Goal: Information Seeking & Learning: Learn about a topic

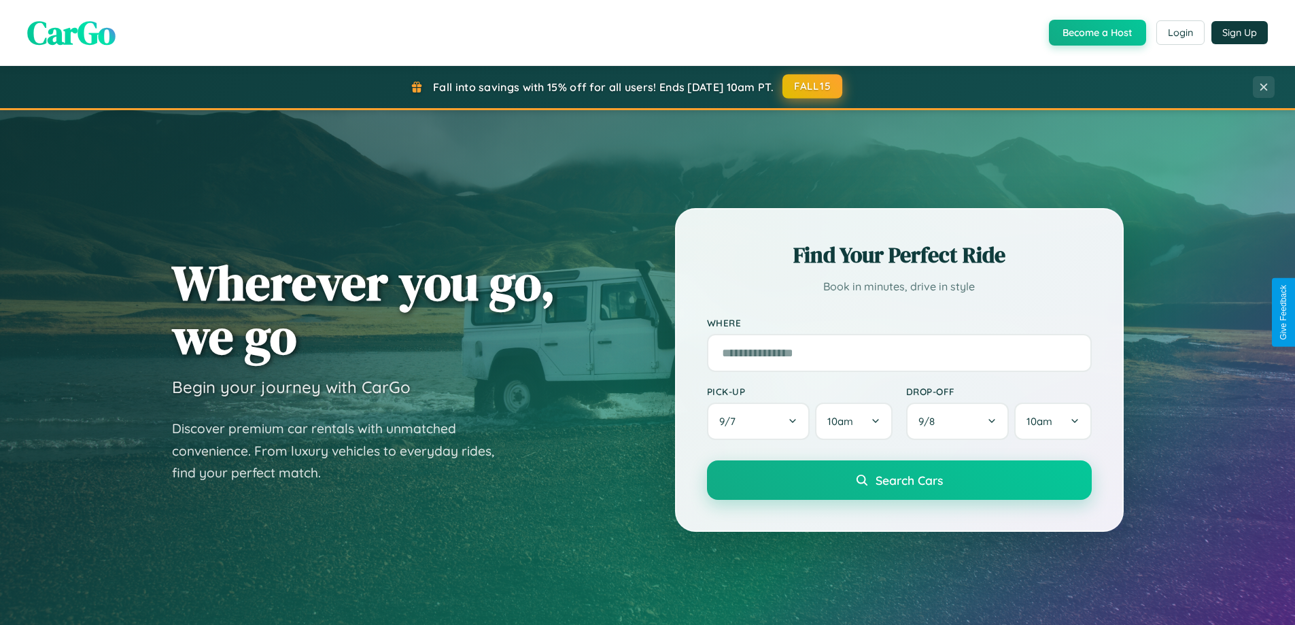
click at [813, 86] on button "FALL15" at bounding box center [812, 86] width 60 height 24
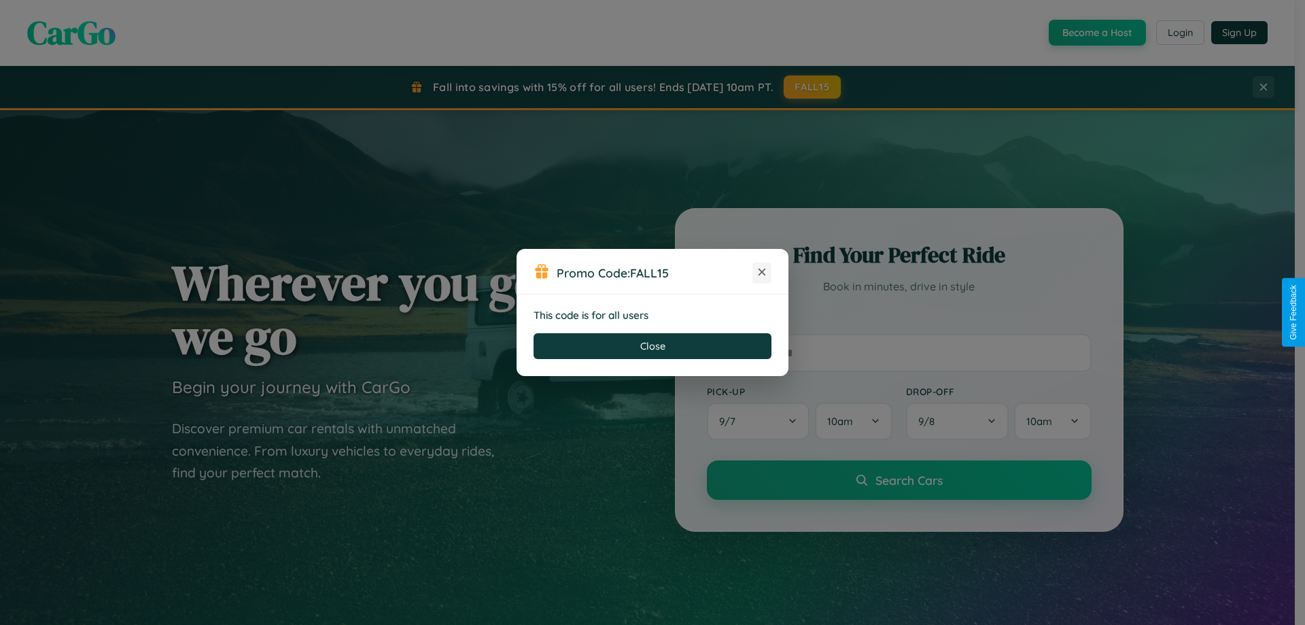
click at [762, 273] on icon at bounding box center [762, 272] width 14 height 14
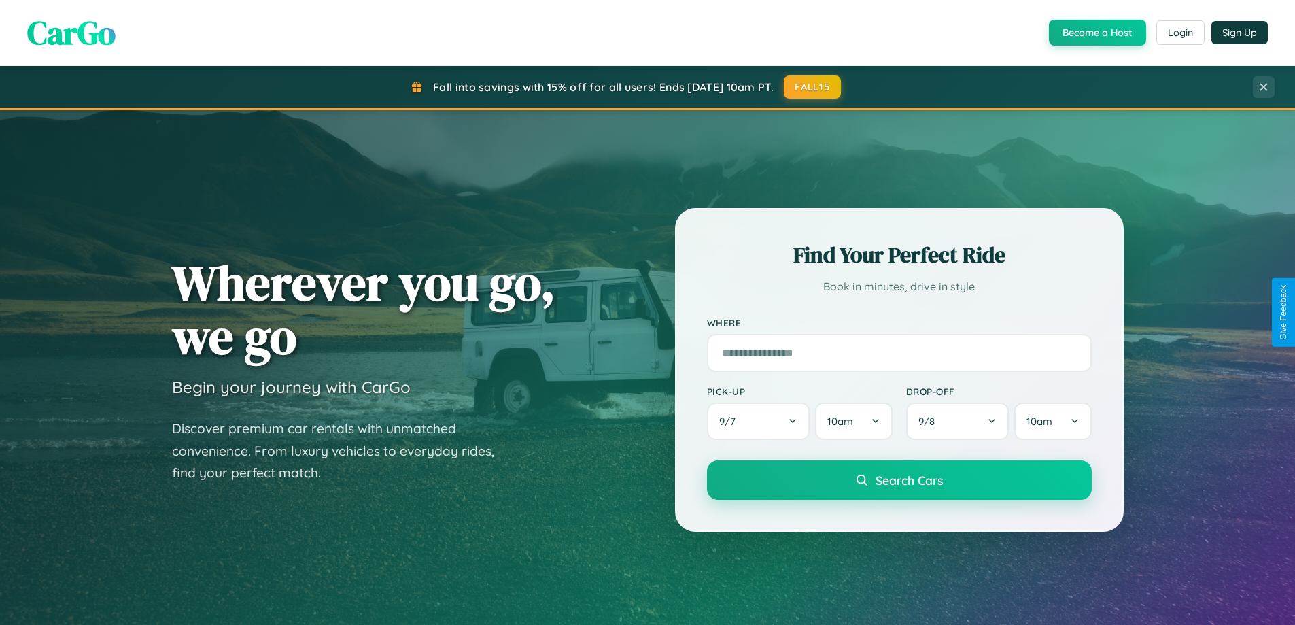
scroll to position [935, 0]
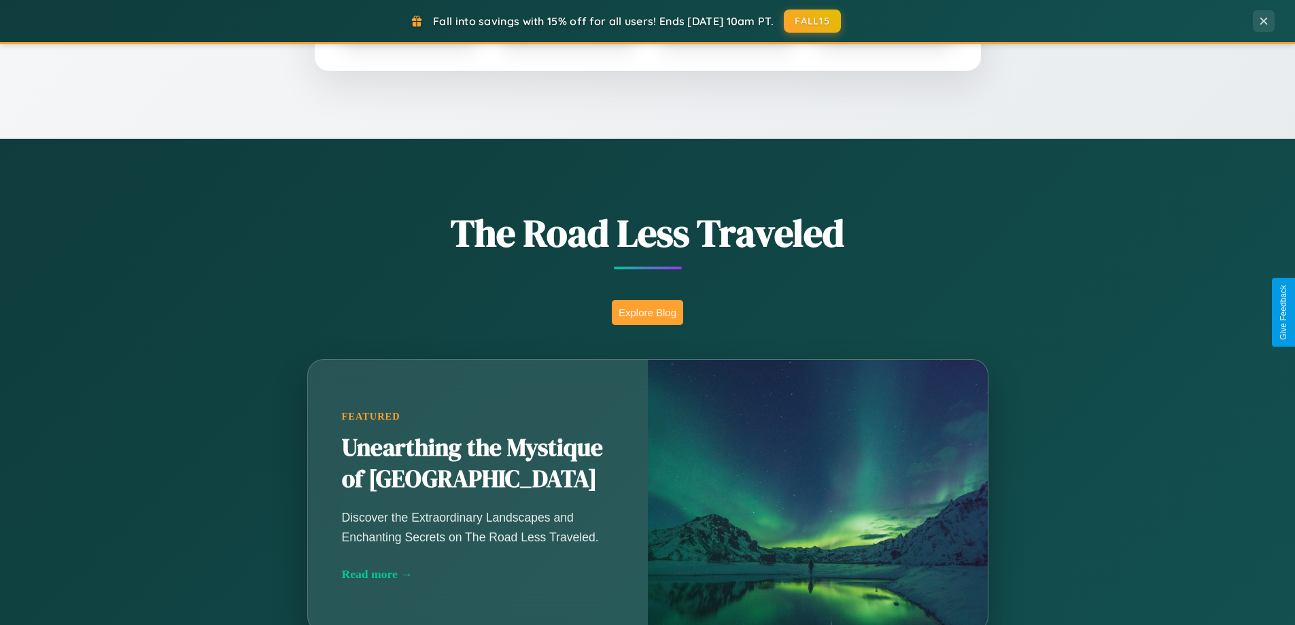
click at [647, 312] on button "Explore Blog" at bounding box center [647, 312] width 71 height 25
